Goal: Information Seeking & Learning: Learn about a topic

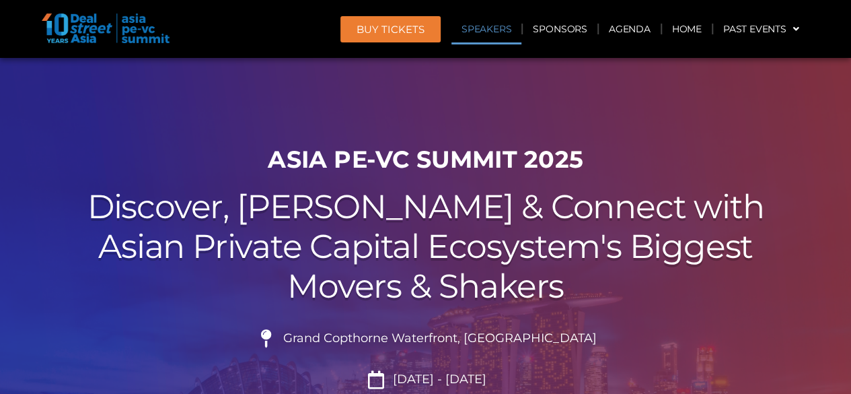
click at [507, 41] on link "Speakers" at bounding box center [486, 28] width 70 height 31
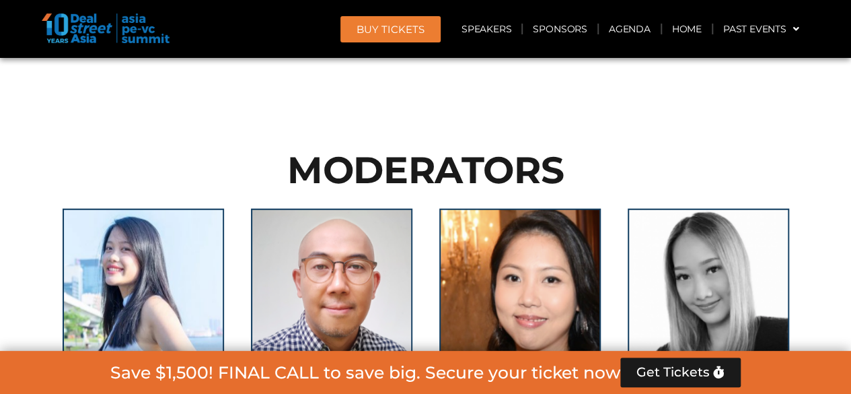
scroll to position [9248, 0]
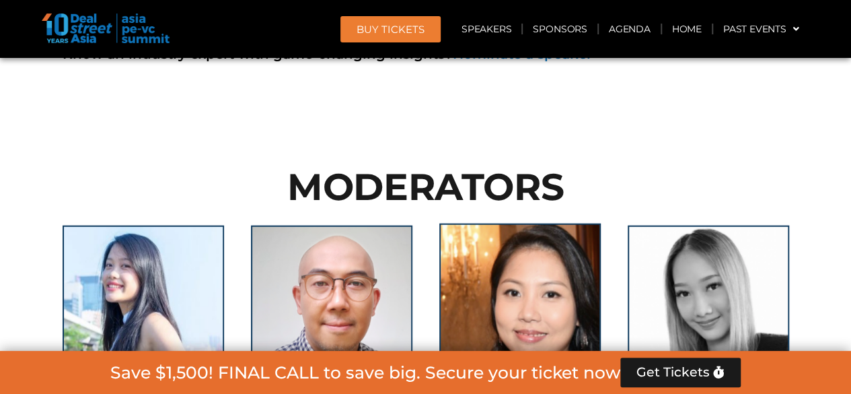
click at [516, 223] on img at bounding box center [519, 307] width 161 height 168
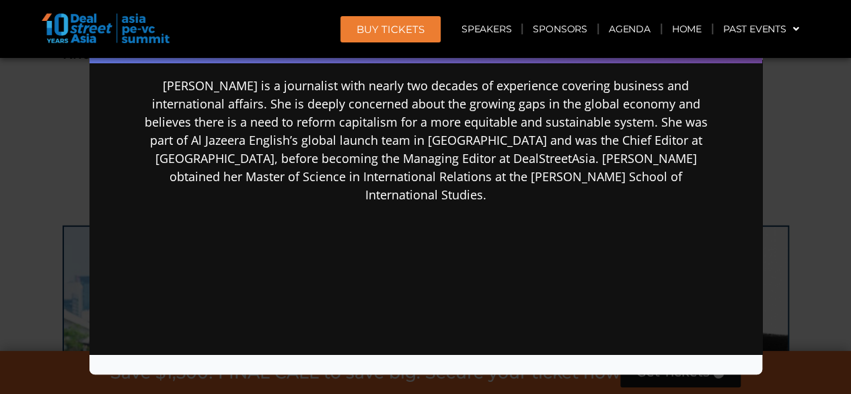
scroll to position [8904, 0]
click at [799, 152] on div "Speaker Profile ×" at bounding box center [425, 197] width 851 height 394
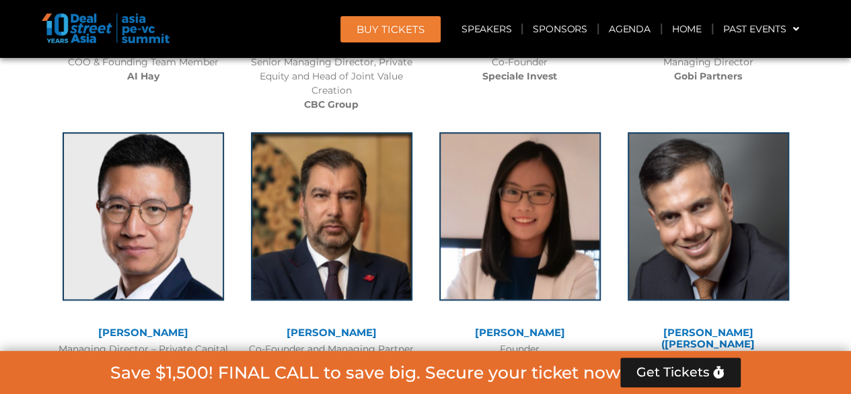
scroll to position [8568, 0]
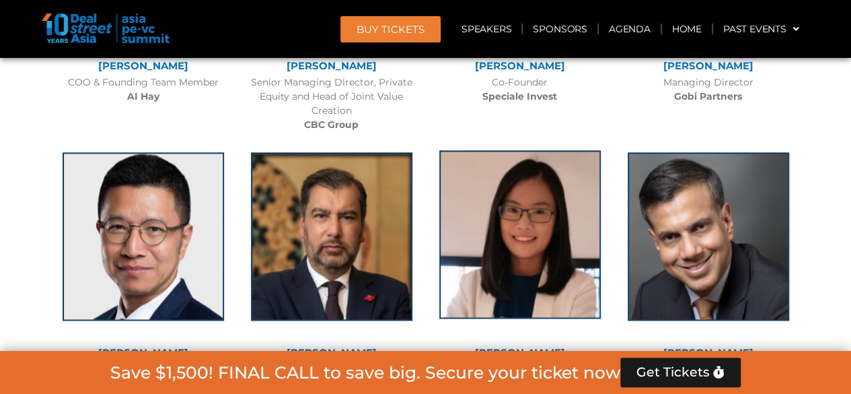
click at [501, 168] on img at bounding box center [519, 234] width 161 height 168
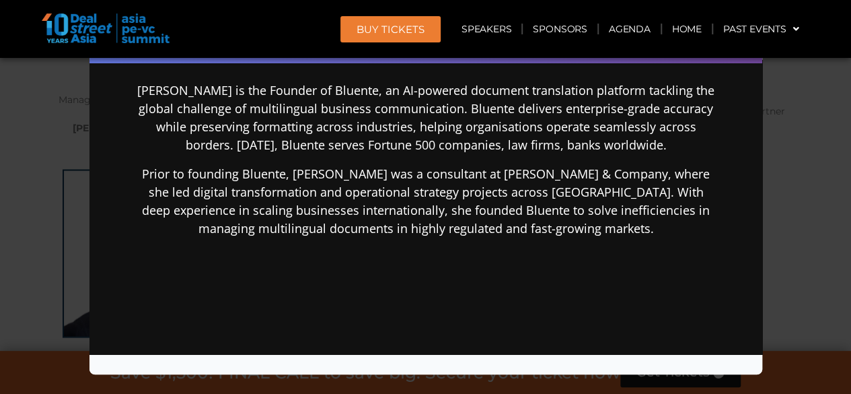
scroll to position [269, 0]
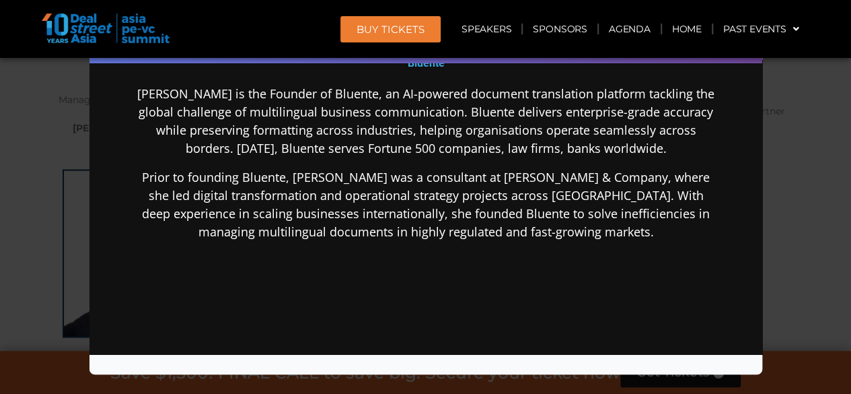
click at [795, 221] on div "Speaker Profile ×" at bounding box center [425, 197] width 851 height 394
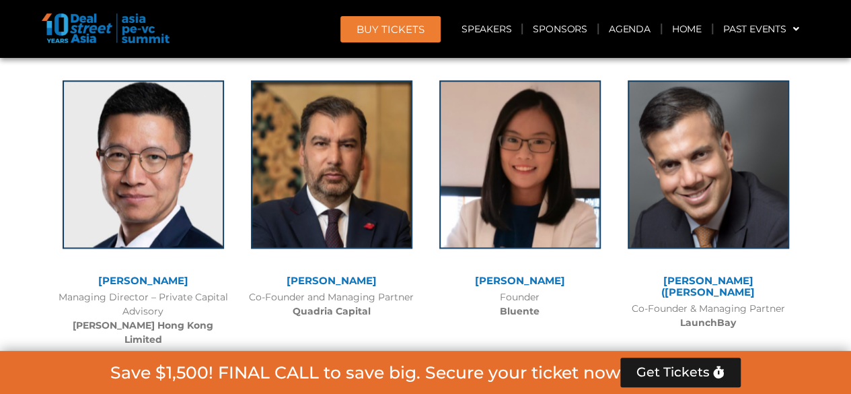
scroll to position [8590, 0]
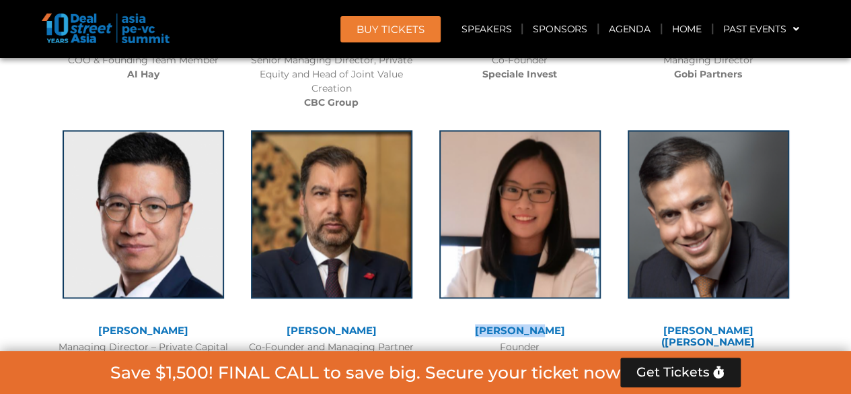
drag, startPoint x: 560, startPoint y: 229, endPoint x: 461, endPoint y: 240, distance: 99.5
click at [461, 325] on div "[PERSON_NAME]" at bounding box center [520, 332] width 175 height 15
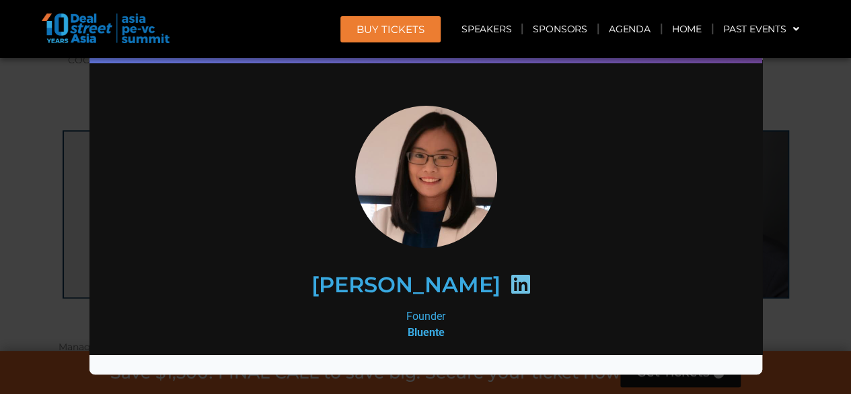
scroll to position [0, 0]
drag, startPoint x: 306, startPoint y: 277, endPoint x: 442, endPoint y: 303, distance: 138.5
click at [442, 303] on div "[PERSON_NAME]" at bounding box center [424, 284] width 523 height 69
click at [465, 287] on h2 "[PERSON_NAME]" at bounding box center [405, 285] width 189 height 22
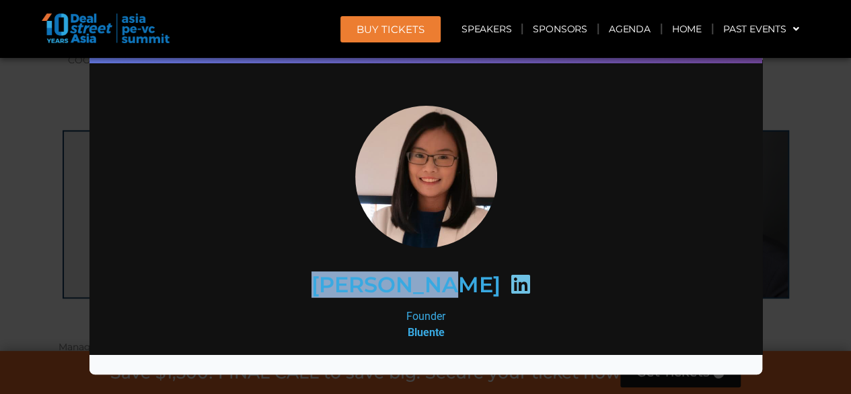
drag, startPoint x: 465, startPoint y: 284, endPoint x: 270, endPoint y: 272, distance: 194.8
click at [270, 272] on div "[PERSON_NAME]" at bounding box center [424, 284] width 523 height 69
copy h2 "[PERSON_NAME]"
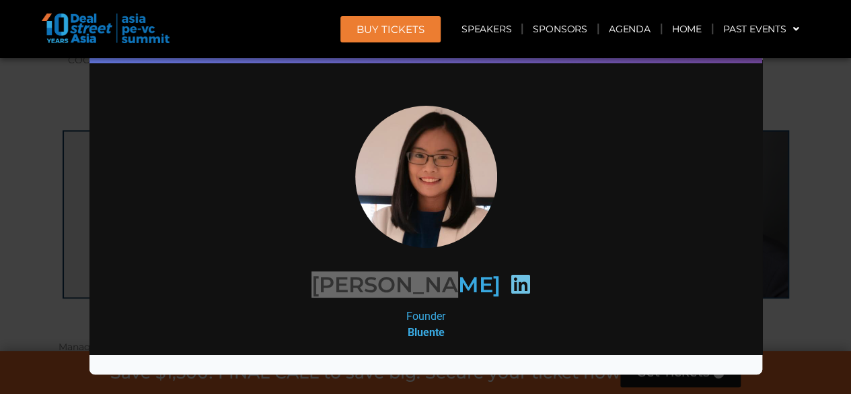
click at [778, 246] on div "Speaker Profile ×" at bounding box center [425, 197] width 851 height 394
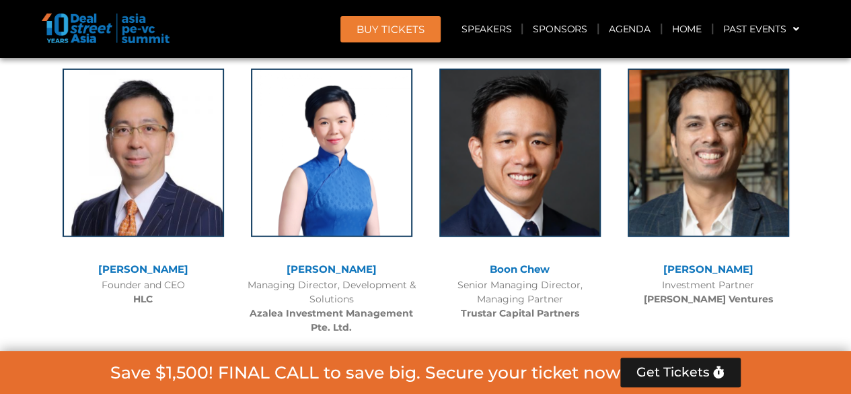
scroll to position [6975, 0]
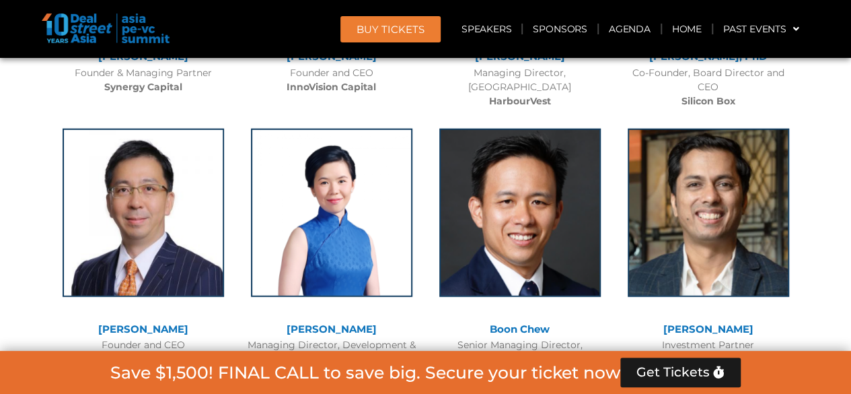
scroll to position [6908, 0]
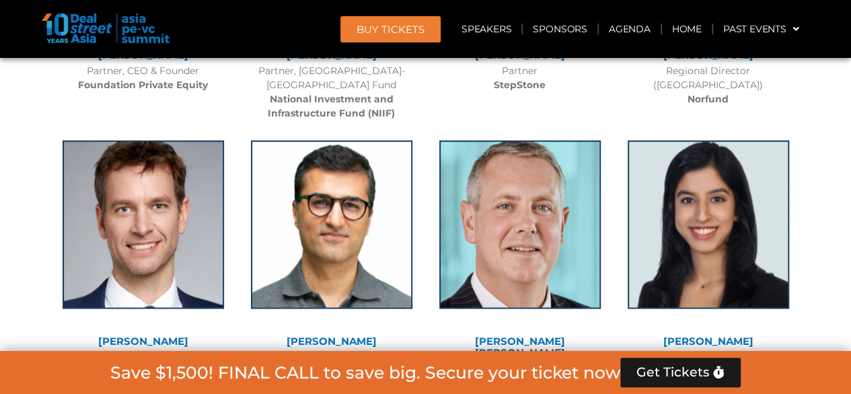
scroll to position [6348, 0]
